Goal: Transaction & Acquisition: Purchase product/service

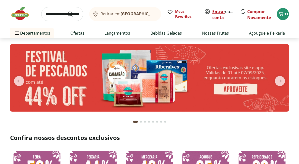
click at [222, 11] on link "Entrar" at bounding box center [218, 12] width 13 height 6
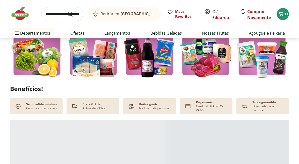
scroll to position [62, 0]
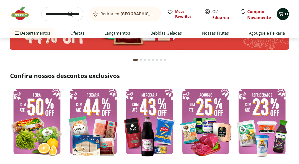
click at [283, 14] on icon "Carrinho" at bounding box center [281, 14] width 6 height 6
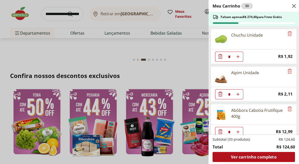
scroll to position [459, 0]
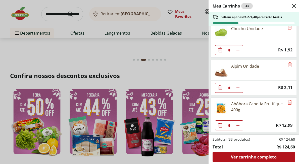
click at [186, 67] on div "Meu Carrinho 33 Faltam apenas R$ 274,40 para Frete Grátis Banana Prata Unidade …" at bounding box center [149, 82] width 299 height 164
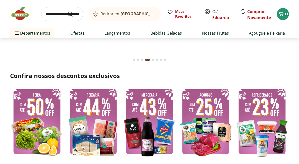
click at [61, 17] on input "search" at bounding box center [62, 14] width 42 height 14
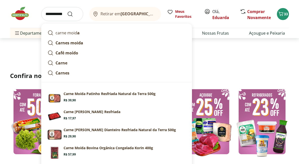
type input "**********"
click at [67, 11] on button "Submit Search" at bounding box center [73, 14] width 12 height 6
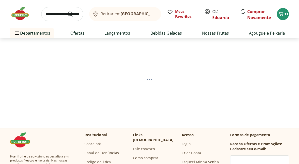
select select "**********"
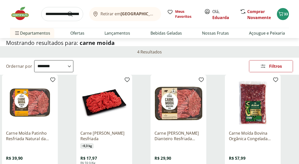
scroll to position [39, 0]
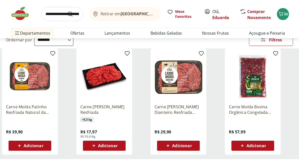
click at [41, 143] on span "Adicionar" at bounding box center [29, 146] width 27 height 6
click at [43, 146] on icon at bounding box center [43, 145] width 3 height 3
type input "*"
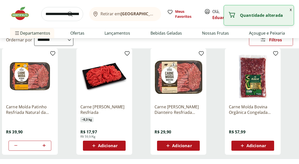
click at [56, 15] on input "search" at bounding box center [62, 14] width 42 height 14
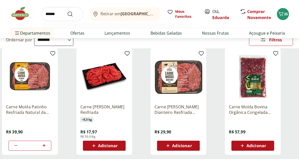
type input "******"
click at [67, 11] on button "Submit Search" at bounding box center [73, 14] width 12 height 6
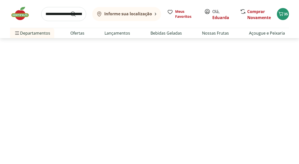
select select "**********"
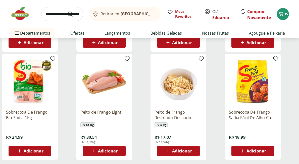
scroll to position [280, 0]
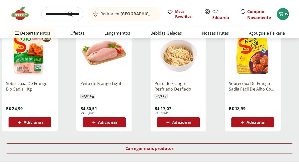
click at [115, 121] on span "Adicionar" at bounding box center [108, 123] width 20 height 4
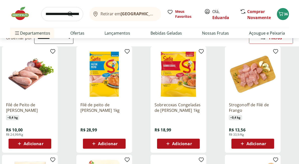
scroll to position [0, 0]
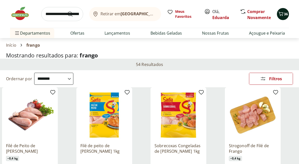
click at [287, 14] on span "36" at bounding box center [286, 14] width 4 height 5
